Goal: Information Seeking & Learning: Learn about a topic

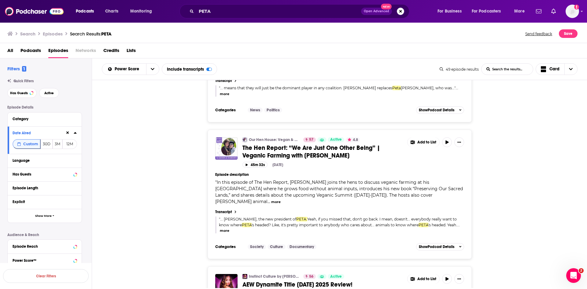
scroll to position [2079, 0]
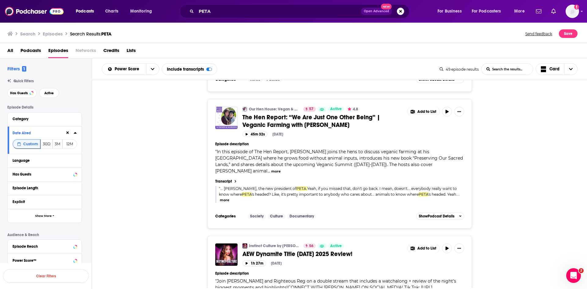
drag, startPoint x: 318, startPoint y: 243, endPoint x: 302, endPoint y: 254, distance: 19.5
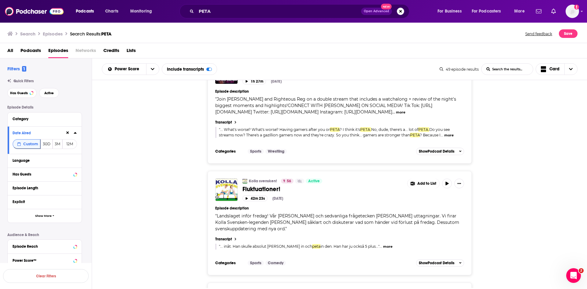
click at [205, 194] on div "Kolla svensken! 56 Active Fluktuationer! Add to List 42m 23s Oct 8th, 2025 Epis…" at bounding box center [339, 223] width 495 height 104
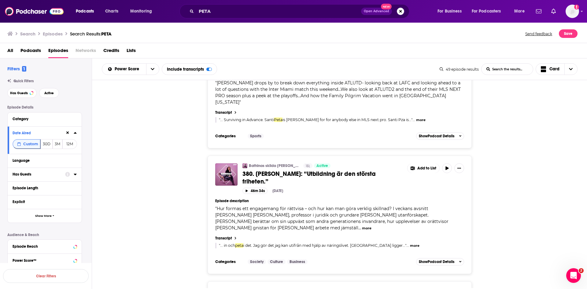
scroll to position [2646, 0]
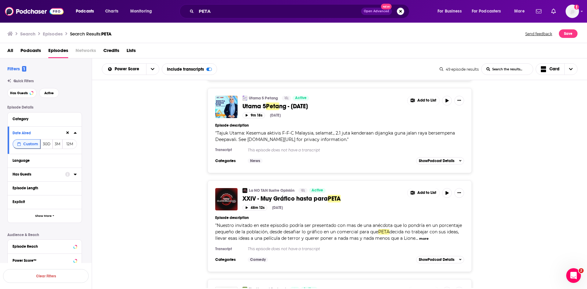
scroll to position [5259, 0]
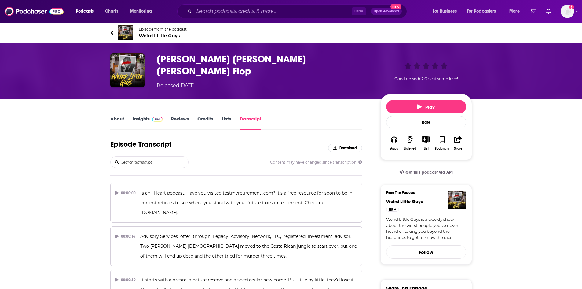
scroll to position [779, 0]
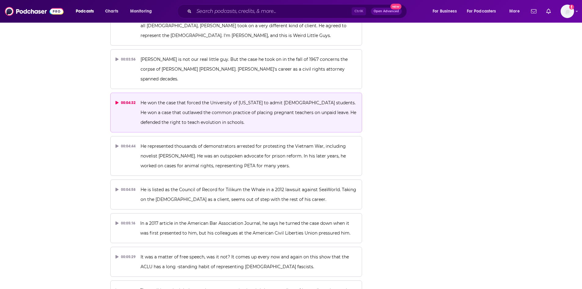
click at [215, 98] on p "He won the case that forced the University of Virginia to admit female students…" at bounding box center [249, 112] width 216 height 29
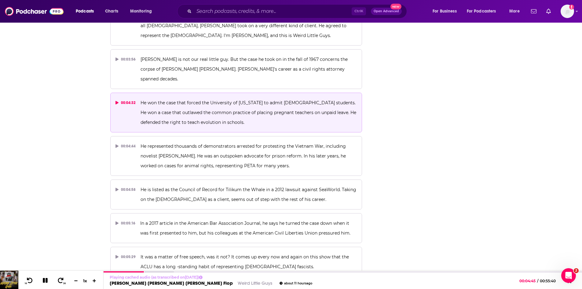
scroll to position [0, 0]
click at [46, 278] on icon at bounding box center [45, 280] width 5 height 5
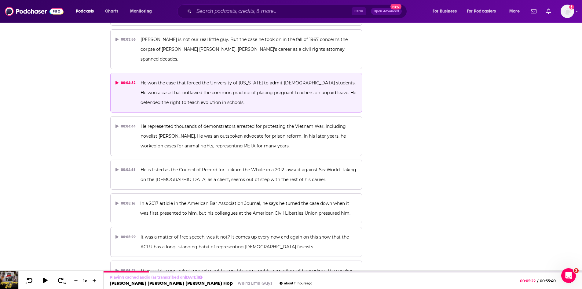
scroll to position [810, 0]
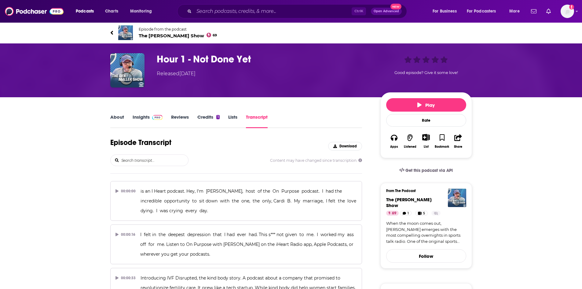
scroll to position [6704, 0]
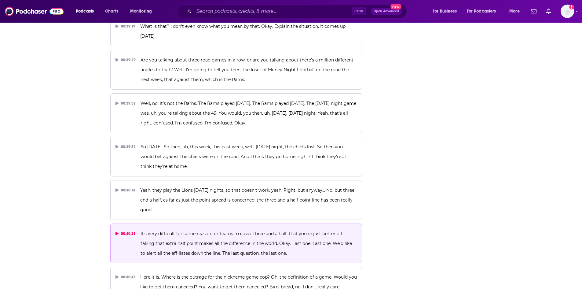
click at [201, 229] on p "It's very difficult for some reason for teams to cover three and a half, that y…" at bounding box center [249, 243] width 216 height 29
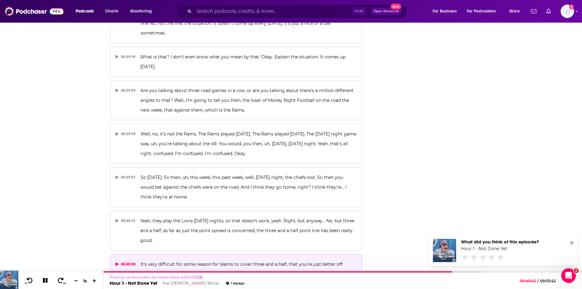
scroll to position [0, 0]
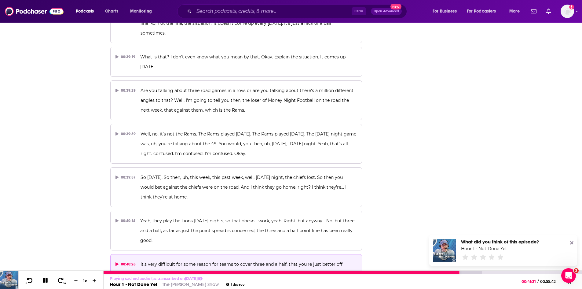
click at [43, 281] on icon at bounding box center [45, 280] width 6 height 6
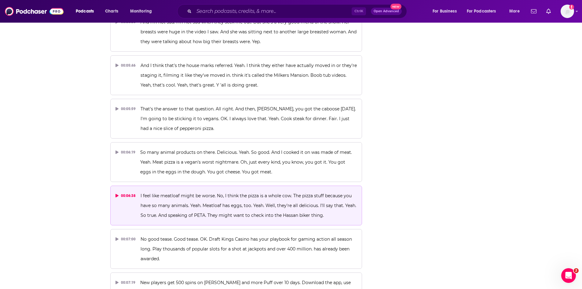
click at [222, 193] on span "I feel like meatloaf might be worse. No, I think the pizza is a whole cow. The …" at bounding box center [249, 205] width 217 height 25
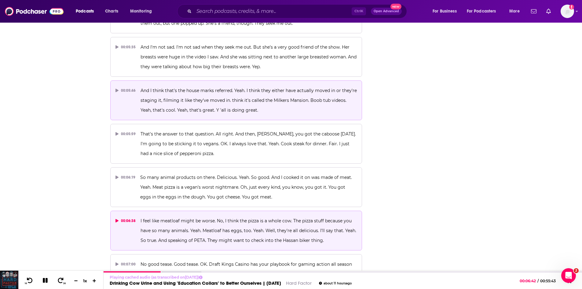
scroll to position [1090, 0]
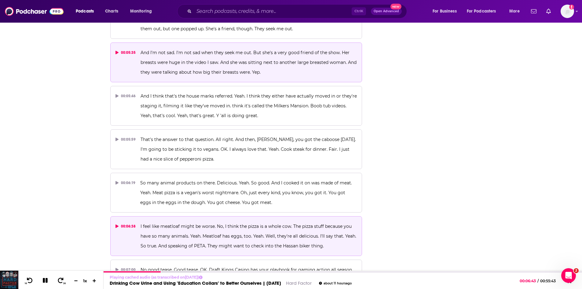
click at [267, 59] on p "And I'm not sad. I'm not sad when they seek me out. But she's a very good frien…" at bounding box center [249, 62] width 216 height 29
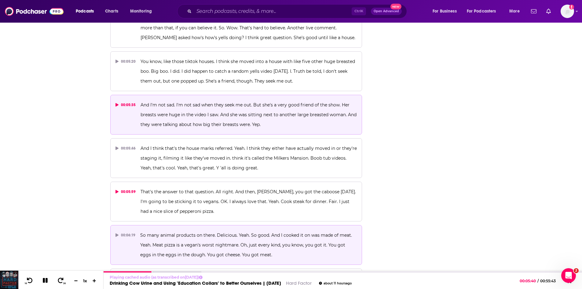
scroll to position [998, 0]
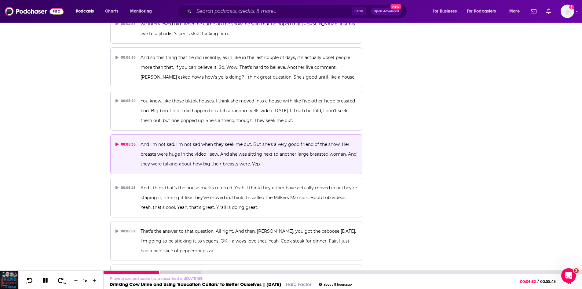
click at [47, 281] on icon at bounding box center [45, 280] width 5 height 5
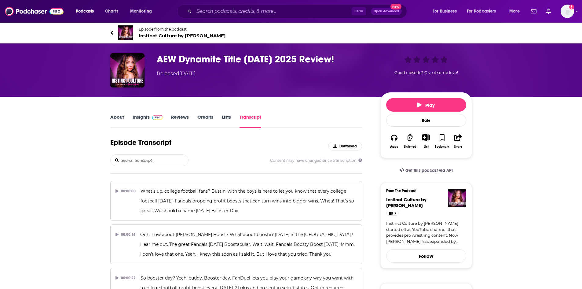
scroll to position [9179, 0]
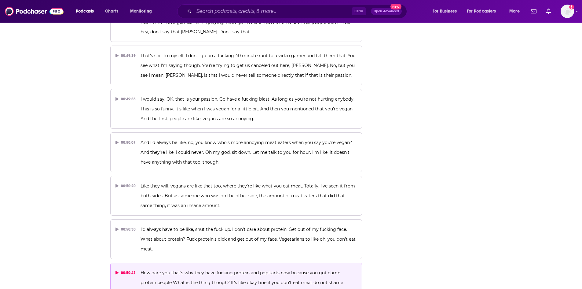
click at [270, 270] on span "How dare you that's why they have fucking protein and pop tarts now because you…" at bounding box center [243, 282] width 204 height 25
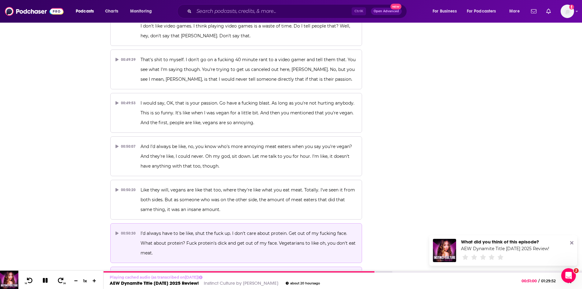
scroll to position [9118, 0]
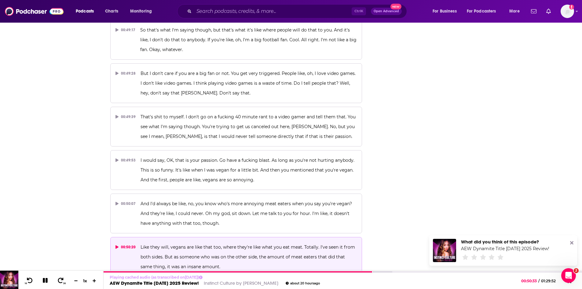
click at [322, 242] on p "Like they will, vegans are like that too, where they're like what you eat meat.…" at bounding box center [249, 256] width 216 height 29
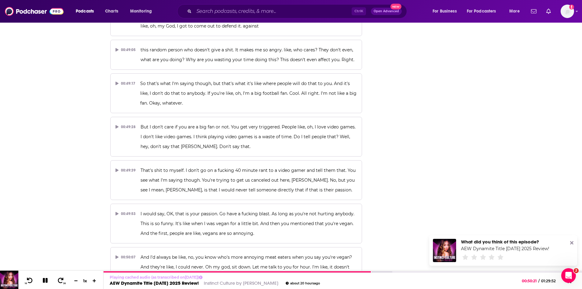
scroll to position [9056, 0]
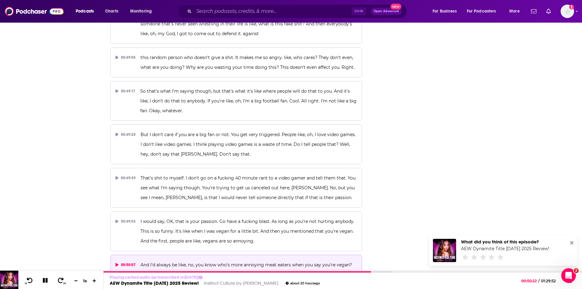
click at [286, 260] on p "And I'd always be like, no, you know who's more annoying meat eaters when you s…" at bounding box center [249, 274] width 216 height 29
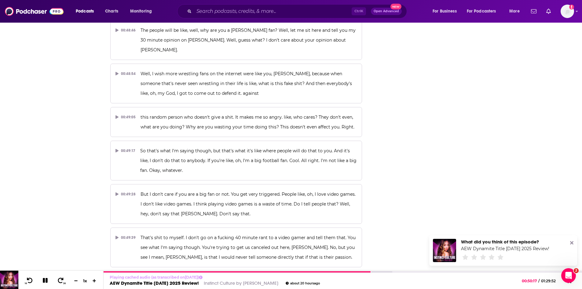
scroll to position [8995, 0]
click at [212, 278] on p "I would say, OK, that is your passion. Go have a fucking blast. As long as you'…" at bounding box center [249, 292] width 216 height 29
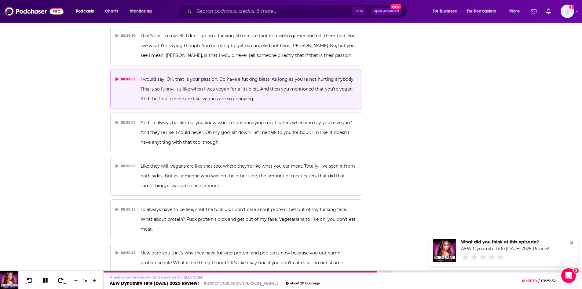
scroll to position [9209, 0]
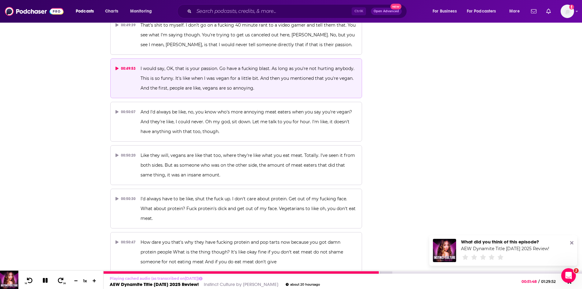
drag, startPoint x: 46, startPoint y: 280, endPoint x: 63, endPoint y: 268, distance: 21.0
click at [46, 280] on icon at bounding box center [45, 280] width 5 height 5
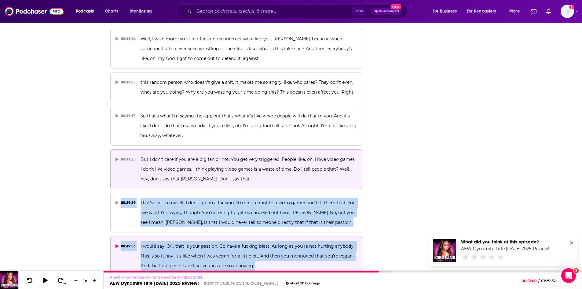
scroll to position [8927, 0]
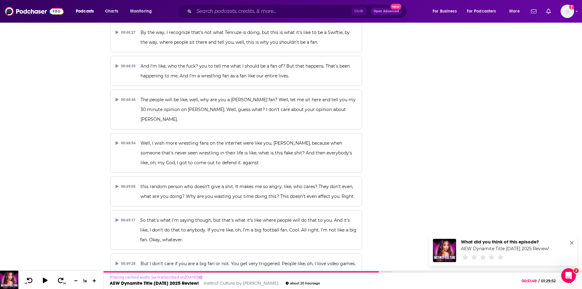
drag, startPoint x: 325, startPoint y: 136, endPoint x: 173, endPoint y: 158, distance: 153.2
copy div "It's like when I was vegan for a little bit. And then you mentioned that you're…"
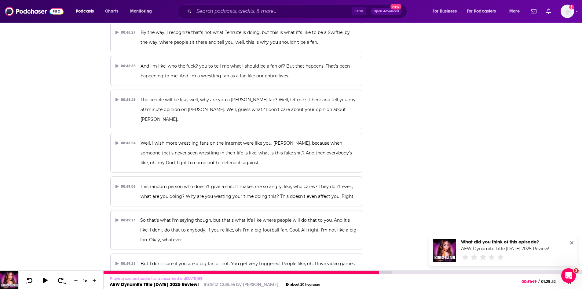
click at [241, 286] on link "Instinct Culture by Denise Salcedo" at bounding box center [241, 284] width 75 height 6
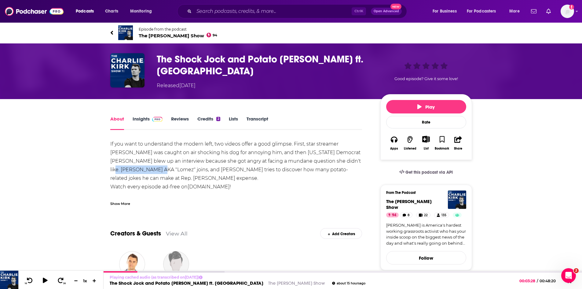
click at [184, 38] on span "The [PERSON_NAME] Show 94" at bounding box center [178, 36] width 79 height 6
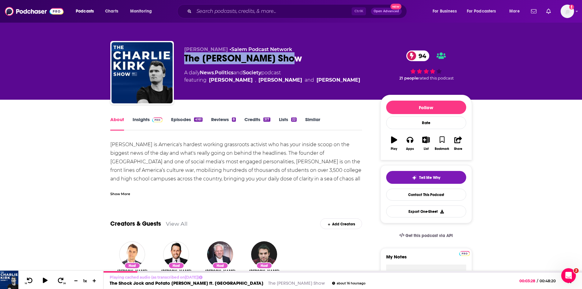
drag, startPoint x: 298, startPoint y: 58, endPoint x: 185, endPoint y: 57, distance: 113.1
click at [185, 57] on div "The [PERSON_NAME] Show 94" at bounding box center [277, 58] width 186 height 12
copy h1 "The [PERSON_NAME] Show"
click at [231, 12] on input "Search podcasts, credits, & more..." at bounding box center [273, 11] width 158 height 10
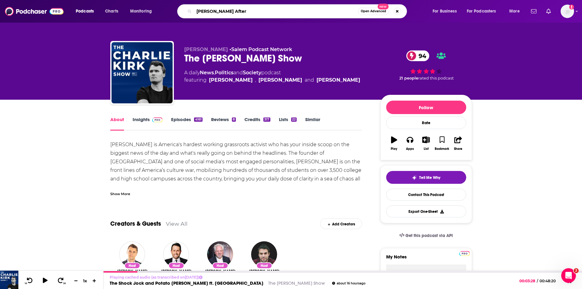
type input "[PERSON_NAME] After 9"
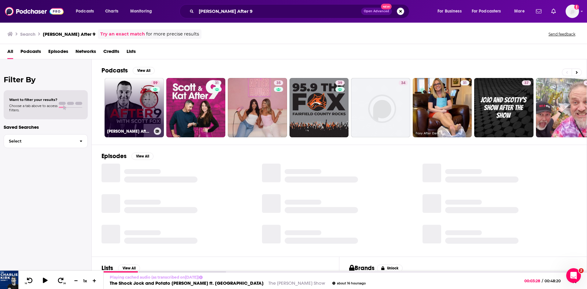
click at [124, 110] on link "59 [PERSON_NAME] After 9" at bounding box center [134, 107] width 59 height 59
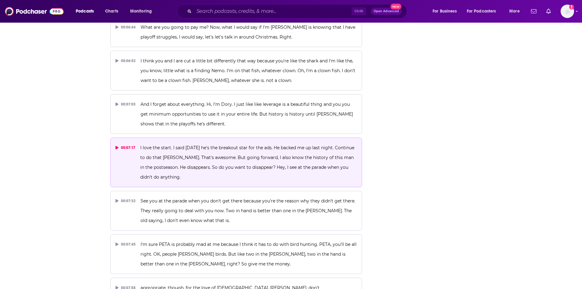
scroll to position [1542, 0]
click at [216, 143] on p "I love the start. I said yesterday he's the breakout star for the ads. He backe…" at bounding box center [248, 162] width 217 height 39
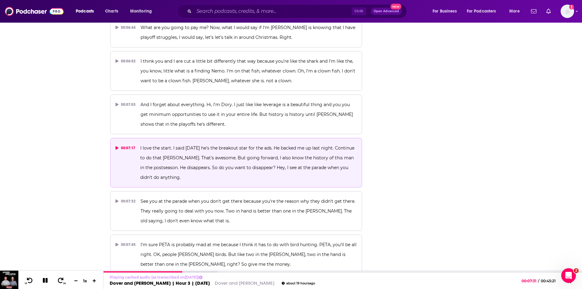
scroll to position [0, 0]
click at [45, 282] on icon at bounding box center [45, 280] width 5 height 5
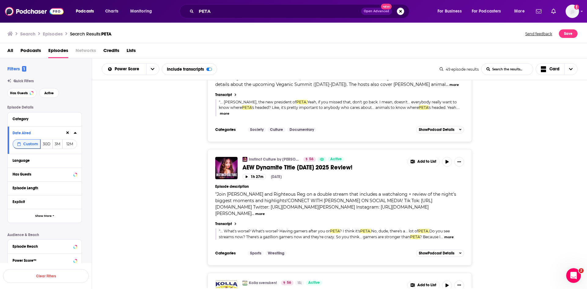
scroll to position [2140, 0]
drag, startPoint x: 263, startPoint y: 182, endPoint x: 188, endPoint y: 190, distance: 75.4
click at [168, 192] on div "Instinct Culture by Denise Salcedo 56 Active AEW Dynamite Title Tuesday 2025 Re…" at bounding box center [339, 207] width 495 height 116
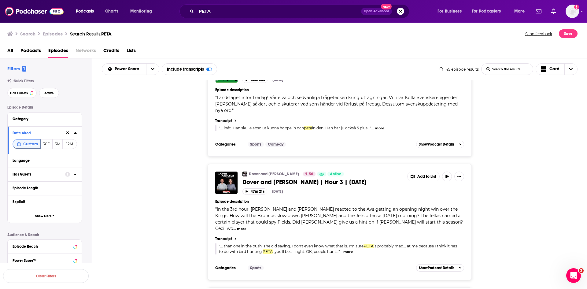
scroll to position [2384, 0]
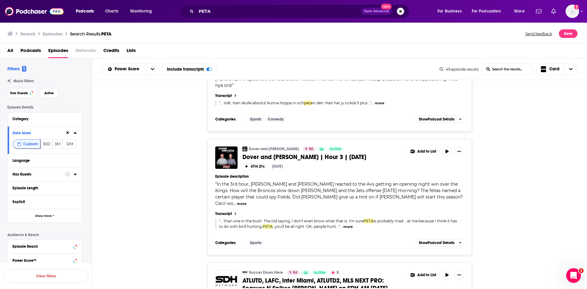
drag, startPoint x: 266, startPoint y: 159, endPoint x: 159, endPoint y: 157, distance: 106.4
click at [159, 157] on div "Dover and Cecil 56 Active Dover and Cecil | Hour 3 | 10.08.25 Add to List 47m 2…" at bounding box center [339, 197] width 495 height 116
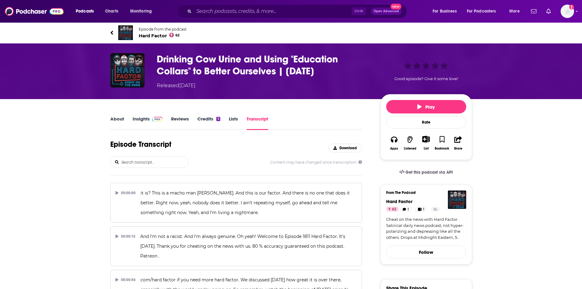
click at [248, 143] on div "Episode Transcript Download" at bounding box center [236, 148] width 252 height 17
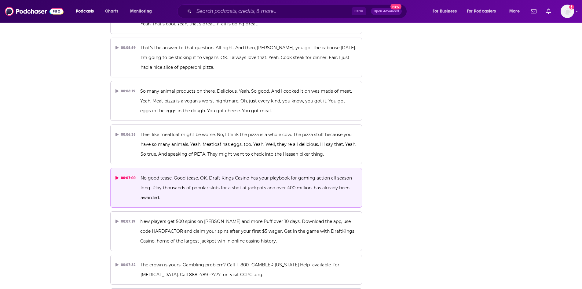
scroll to position [1151, 0]
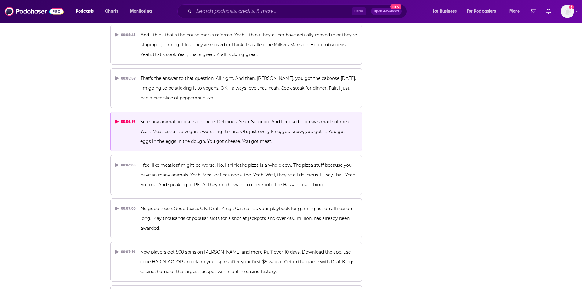
click at [194, 127] on p "So many animal products on there. Delicious. Yeah. So good. And I cooked it on …" at bounding box center [248, 131] width 217 height 29
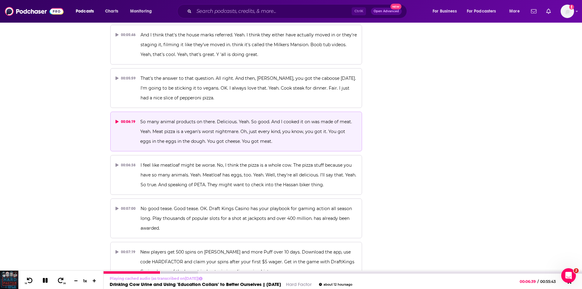
click at [295, 286] on link "Hard Factor" at bounding box center [299, 284] width 26 height 6
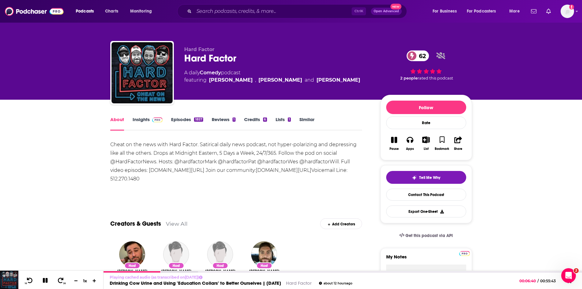
click at [142, 119] on link "Insights" at bounding box center [148, 123] width 30 height 14
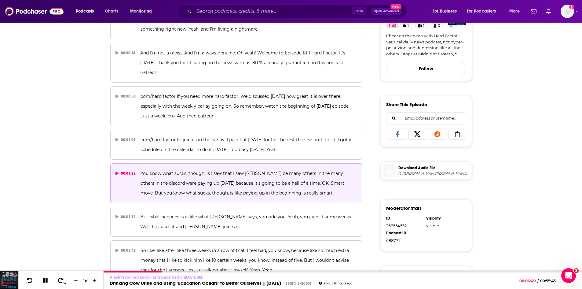
scroll to position [1085, 0]
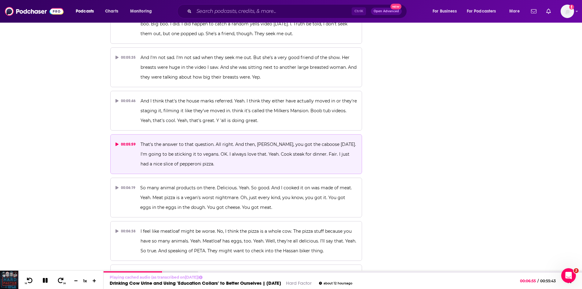
click at [250, 148] on p "That's the answer to that question. All right. And then, Mark, you got the cabo…" at bounding box center [249, 153] width 216 height 29
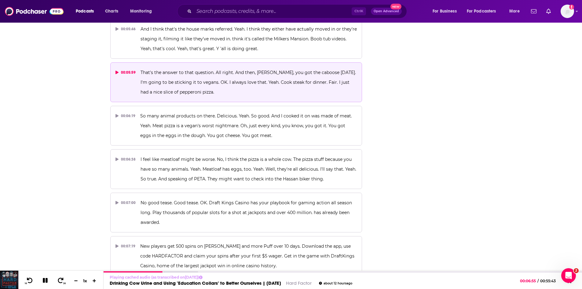
scroll to position [1146, 0]
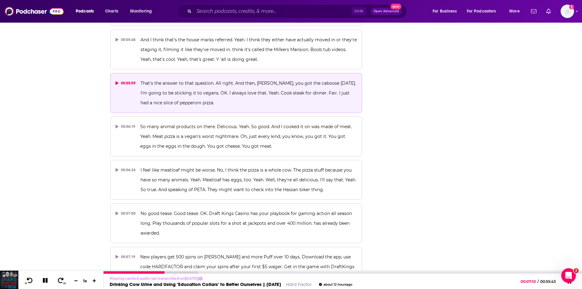
click at [44, 284] on button at bounding box center [45, 281] width 11 height 8
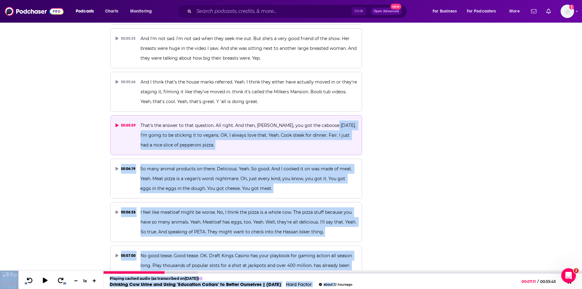
scroll to position [1139, 0]
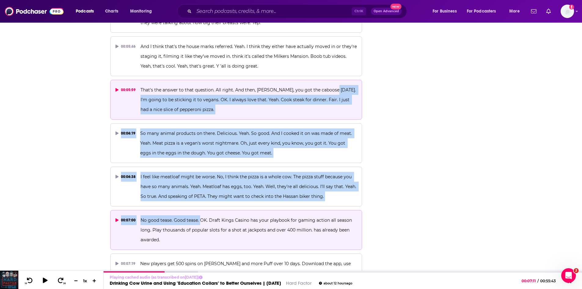
drag, startPoint x: 329, startPoint y: 163, endPoint x: 199, endPoint y: 211, distance: 138.2
copy div "'m going to be sticking it to vegans. OK. I always love that. Yeah. Cook steak …"
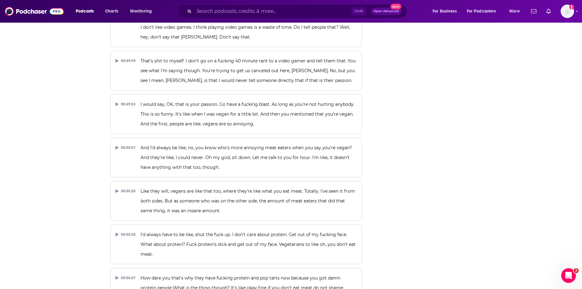
scroll to position [9179, 0]
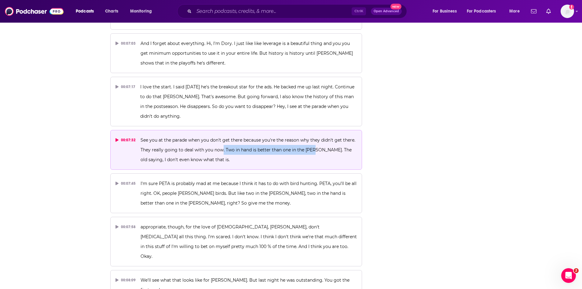
drag, startPoint x: 221, startPoint y: 111, endPoint x: 314, endPoint y: 111, distance: 92.9
click at [314, 137] on span "See you at the parade when you don't get there because you're the reason why th…" at bounding box center [249, 149] width 216 height 25
copy span ". Two in hand is better than one in the [PERSON_NAME]"
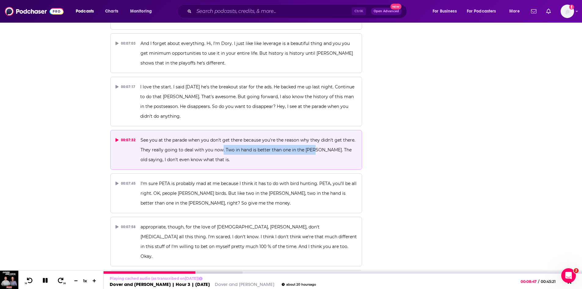
click at [44, 281] on icon at bounding box center [45, 280] width 5 height 5
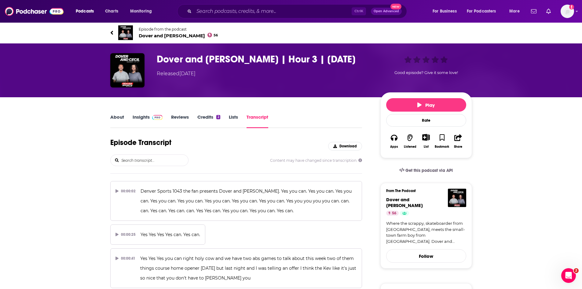
scroll to position [1603, 0]
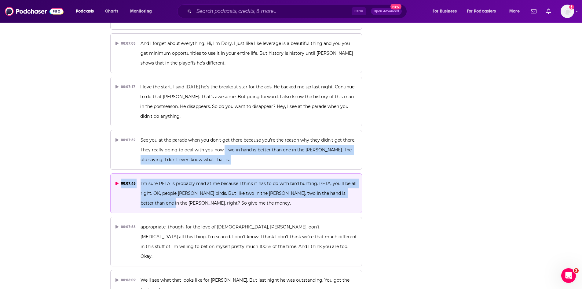
drag, startPoint x: 223, startPoint y: 110, endPoint x: 153, endPoint y: 168, distance: 90.8
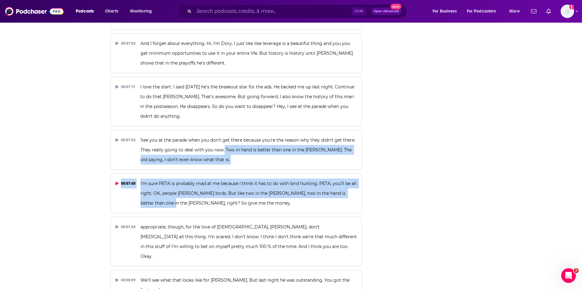
copy div "Two in hand is better than one in the bush. The old saying, I don't even know w…"
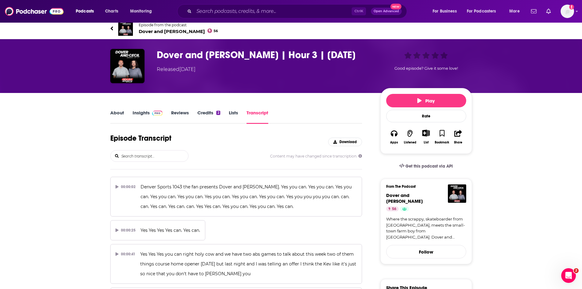
scroll to position [0, 0]
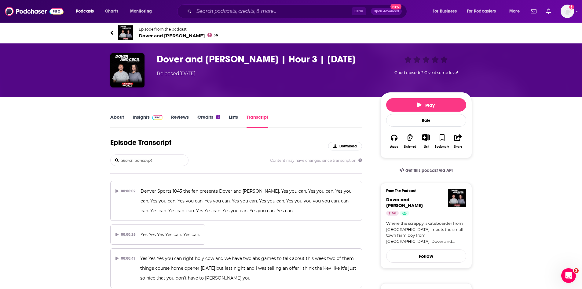
click at [142, 35] on span "Dover and Cecil 56" at bounding box center [178, 36] width 79 height 6
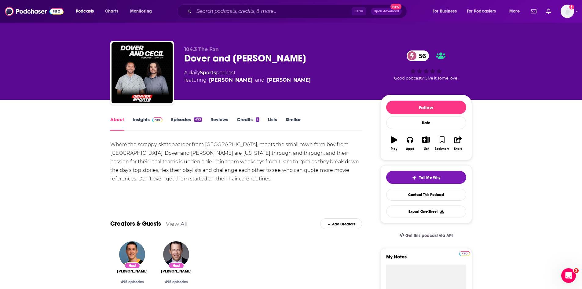
click at [139, 119] on link "Insights" at bounding box center [148, 123] width 30 height 14
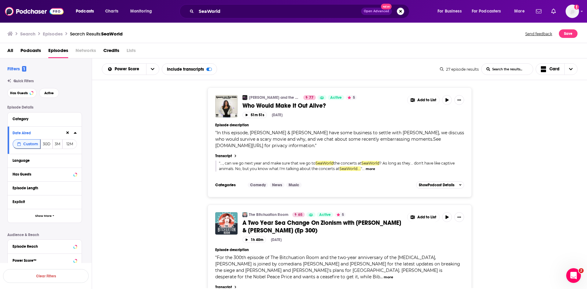
scroll to position [489, 0]
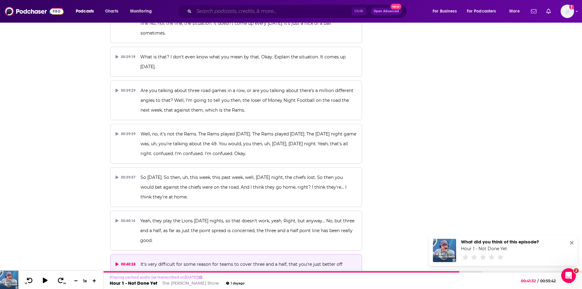
click at [222, 11] on input "Search podcasts, credits, & more..." at bounding box center [273, 11] width 158 height 10
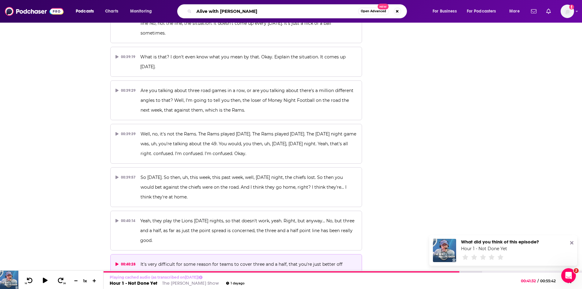
type input "Alive with [PERSON_NAME]"
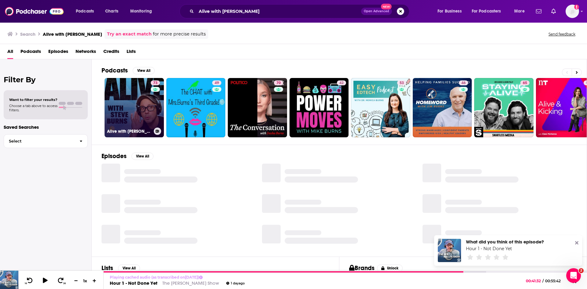
click at [140, 105] on link "73 Alive with [PERSON_NAME]" at bounding box center [134, 107] width 59 height 59
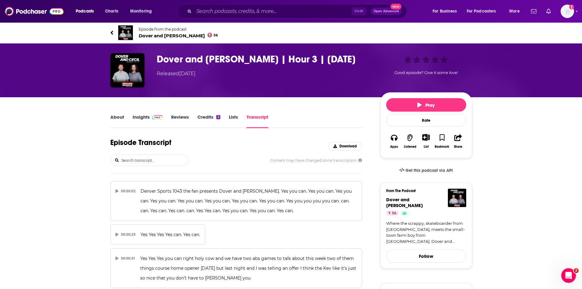
click at [148, 35] on span "Dover and Cecil 56" at bounding box center [178, 36] width 79 height 6
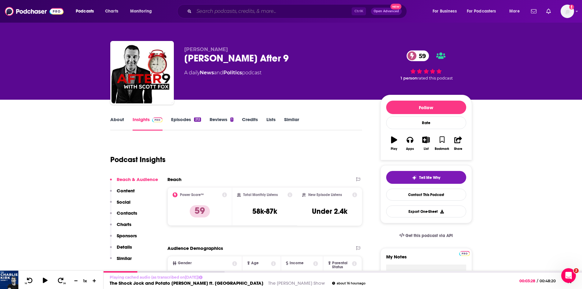
click at [239, 13] on input "Search podcasts, credits, & more..." at bounding box center [273, 11] width 158 height 10
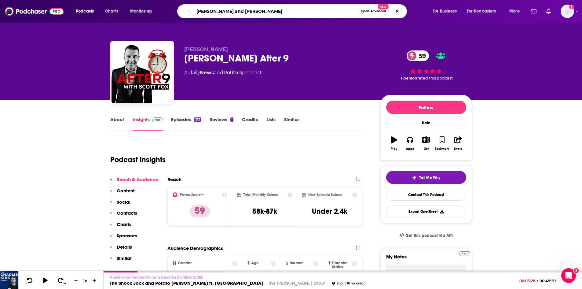
type input "[PERSON_NAME] and [PERSON_NAME]"
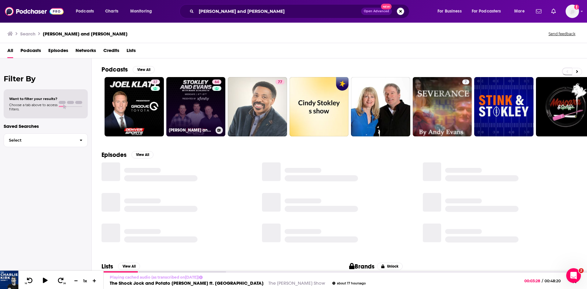
click at [200, 103] on link "64 [PERSON_NAME] and [PERSON_NAME] with [PERSON_NAME]" at bounding box center [195, 106] width 59 height 59
